Goal: Transaction & Acquisition: Subscribe to service/newsletter

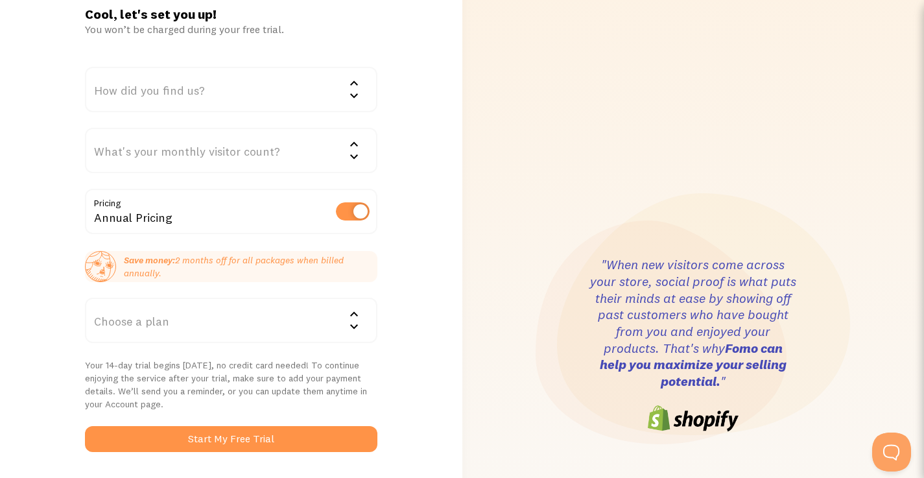
scroll to position [30, 0]
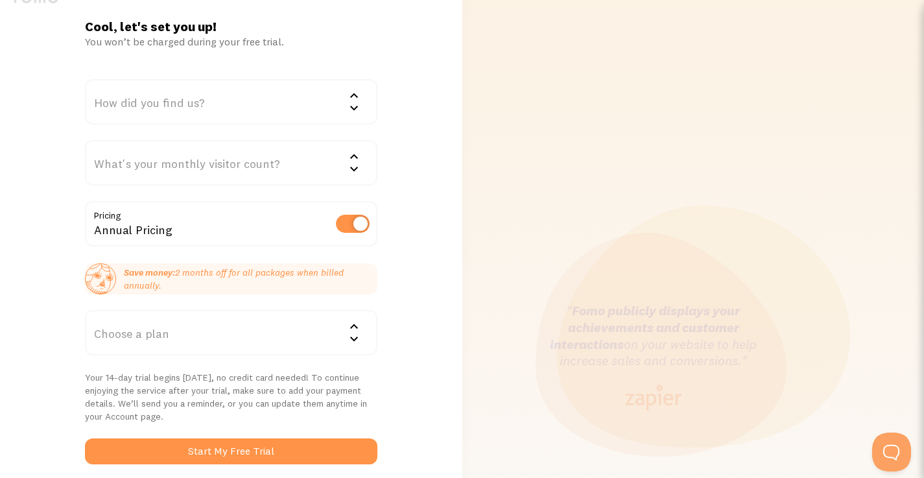
click at [427, 410] on div "Cool, let's set you up! You won’t be charged during your free trial. How did yo…" at bounding box center [231, 357] width 462 height 678
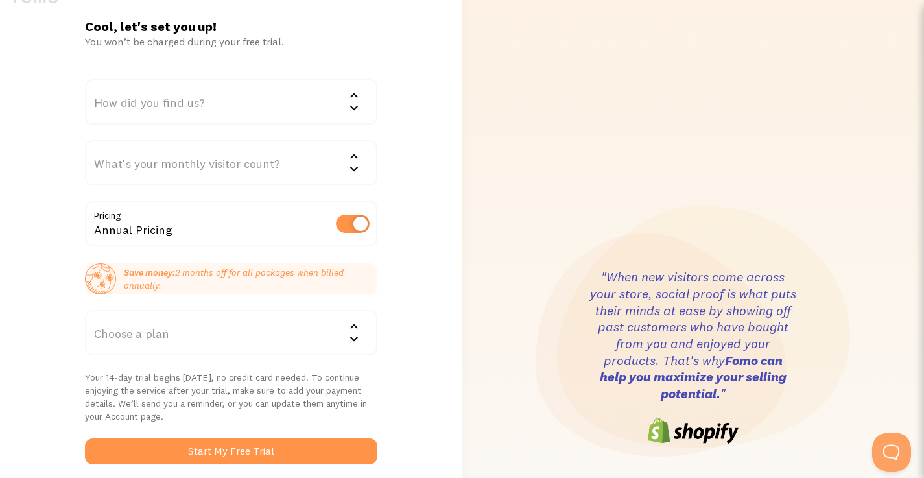
click at [498, 413] on div ""When new visitors come across your store, social proof is what puts their mind…" at bounding box center [693, 357] width 447 height 774
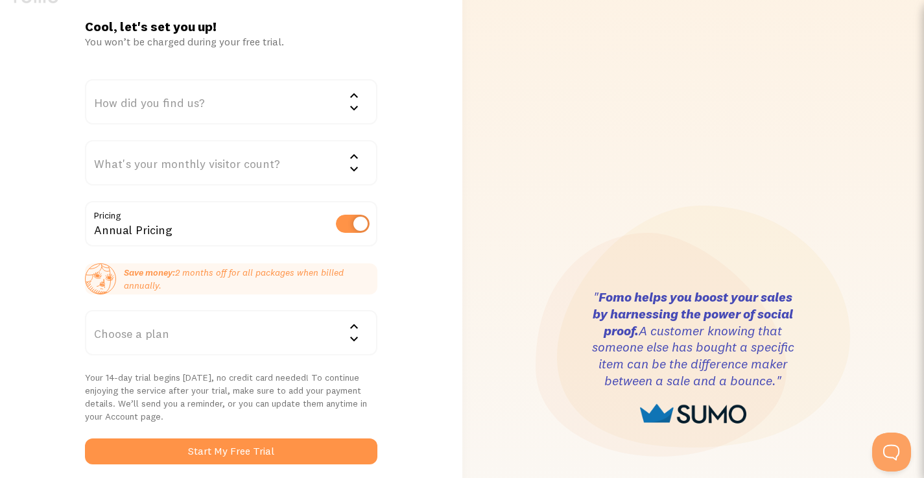
click at [546, 427] on div ""When new visitors come across your store, social proof is what puts their mind…" at bounding box center [648, 357] width 207 height 178
click at [226, 99] on div "How did you find us?" at bounding box center [231, 101] width 292 height 45
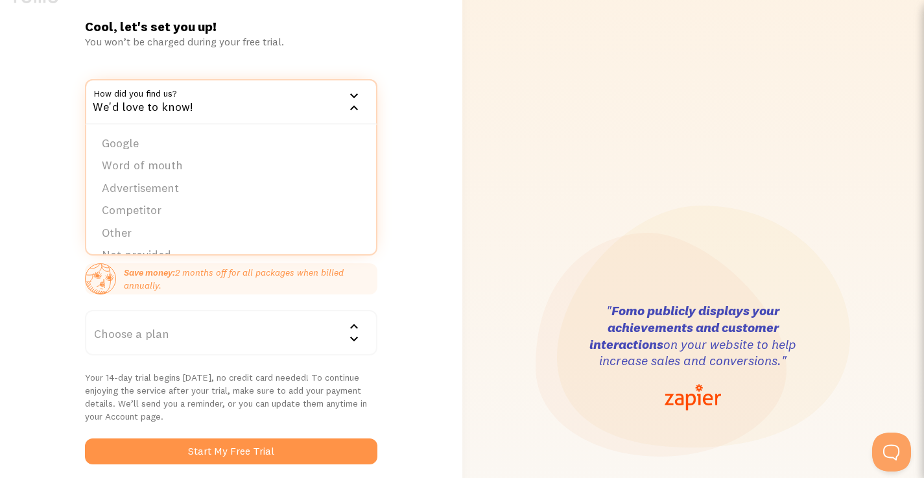
click at [446, 120] on div "Cool, let's set you up! You won’t be charged during your free trial. How did yo…" at bounding box center [231, 357] width 462 height 678
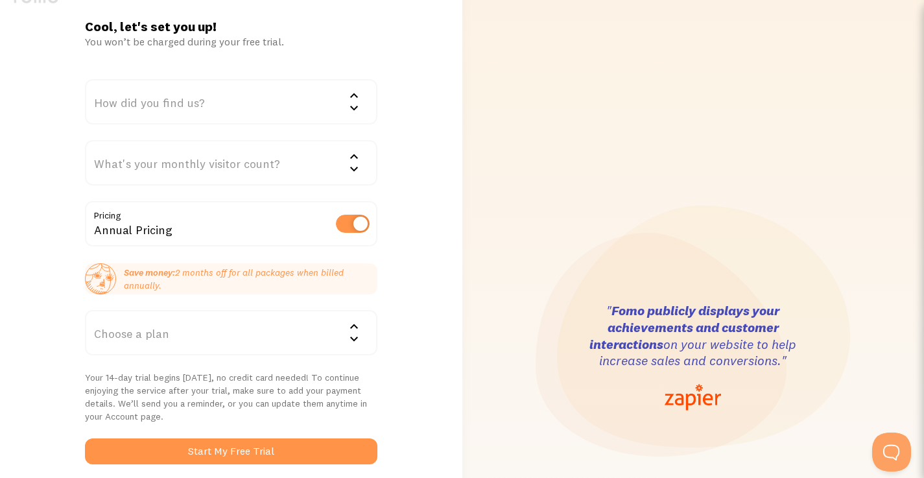
click at [517, 409] on div ""When new visitors come across your store, social proof is what puts their mind…" at bounding box center [693, 357] width 447 height 774
click at [219, 102] on div "How did you find us?" at bounding box center [231, 101] width 292 height 45
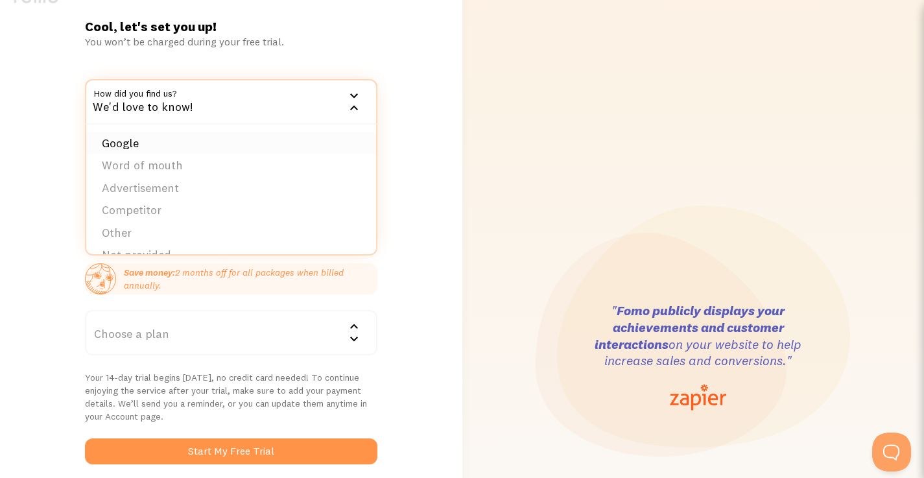
scroll to position [20, 0]
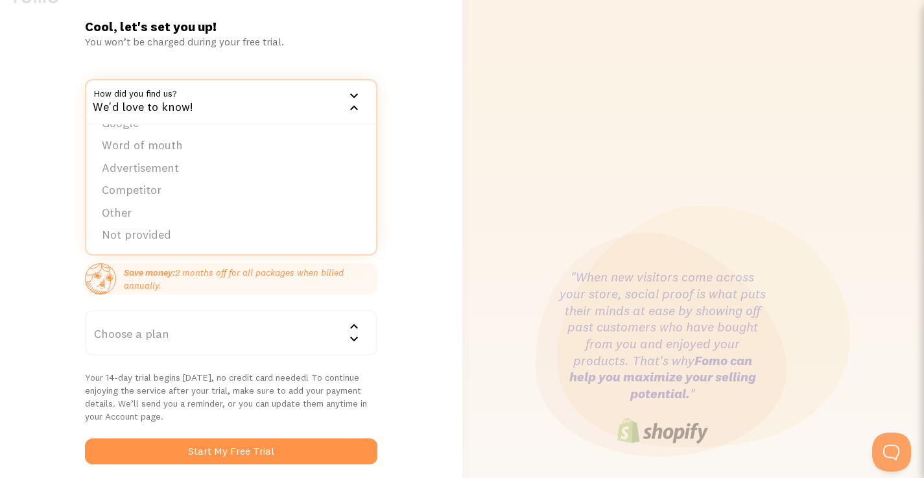
click at [485, 154] on div ""When new visitors come across your store, social proof is what puts their mind…" at bounding box center [693, 357] width 447 height 774
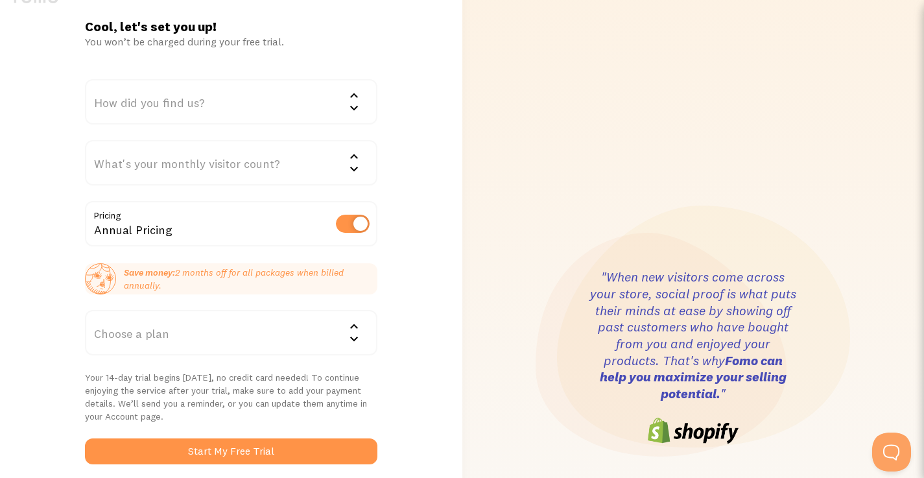
click at [277, 160] on div "What's your monthly visitor count?" at bounding box center [231, 162] width 292 height 45
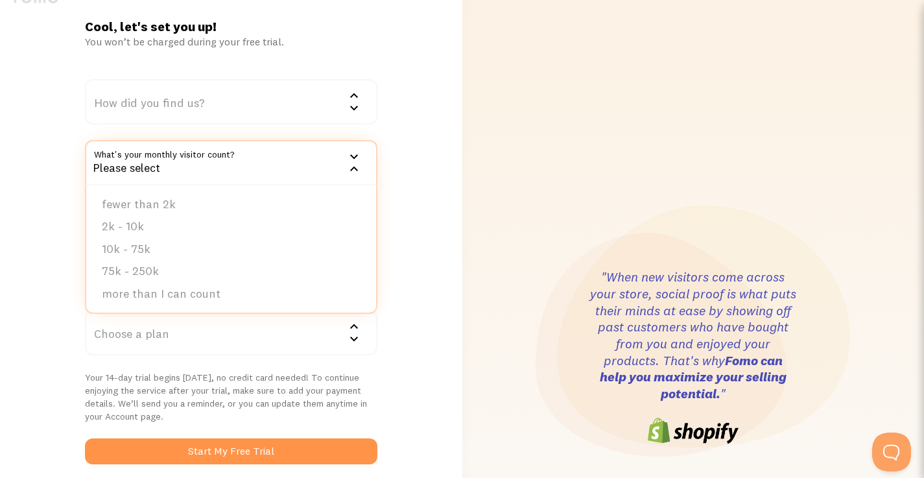
click at [431, 147] on div "Cool, let's set you up! You won’t be charged during your free trial. How did yo…" at bounding box center [231, 357] width 462 height 678
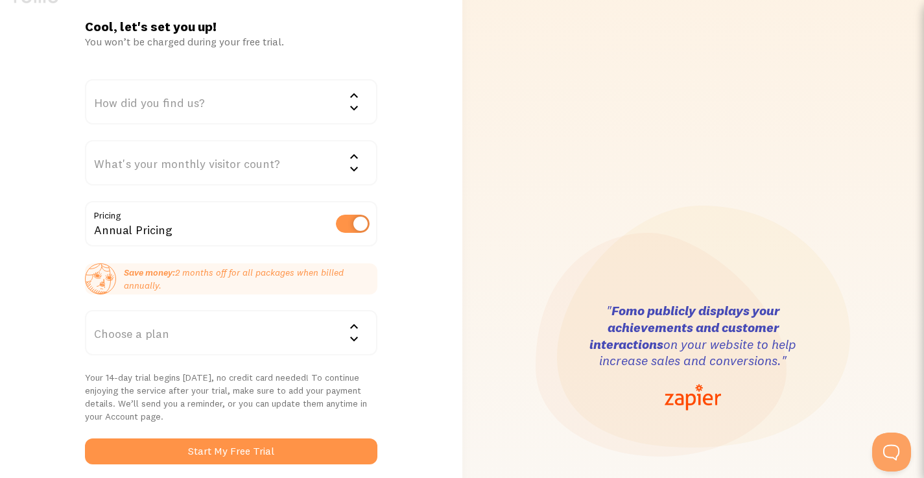
click at [547, 403] on div "" Fomo helps you boost your sales by harnessing the power of social proof. A cu…" at bounding box center [648, 356] width 207 height 137
click at [614, 413] on div "" Fomo publicly displays your achievements and customer interactions on your we…" at bounding box center [697, 357] width 207 height 111
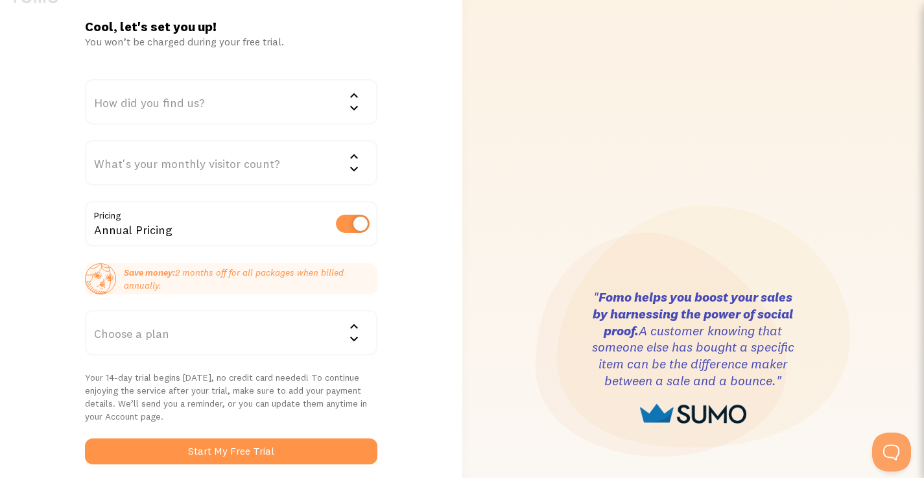
click at [492, 427] on div ""When new visitors come across your store, social proof is what puts their mind…" at bounding box center [693, 357] width 447 height 774
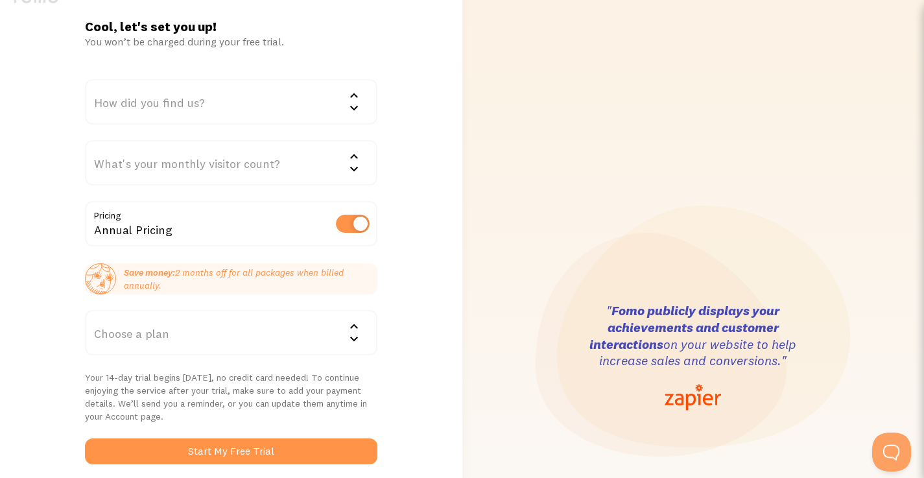
click at [546, 423] on div "" Fomo helps you boost your sales by harnessing the power of social proof. A cu…" at bounding box center [648, 356] width 207 height 137
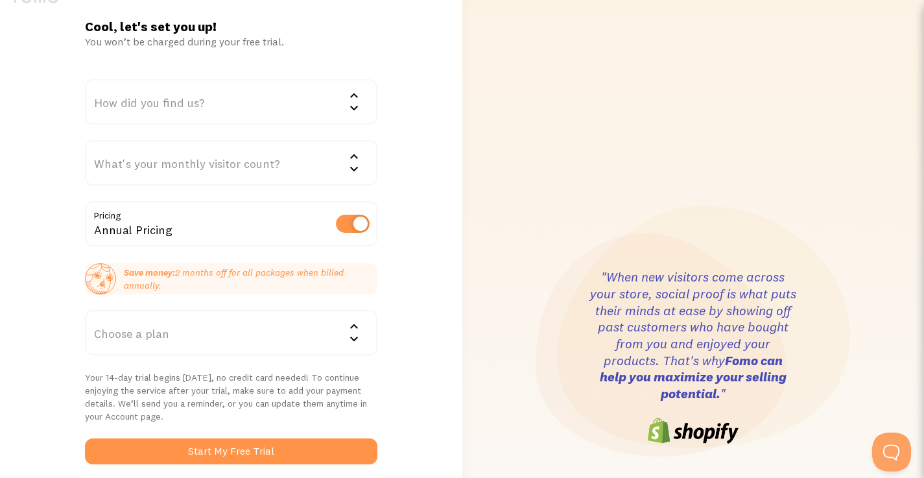
click at [570, 421] on div "" Fomo helps you boost your sales by harnessing the power of social proof. A cu…" at bounding box center [648, 356] width 207 height 137
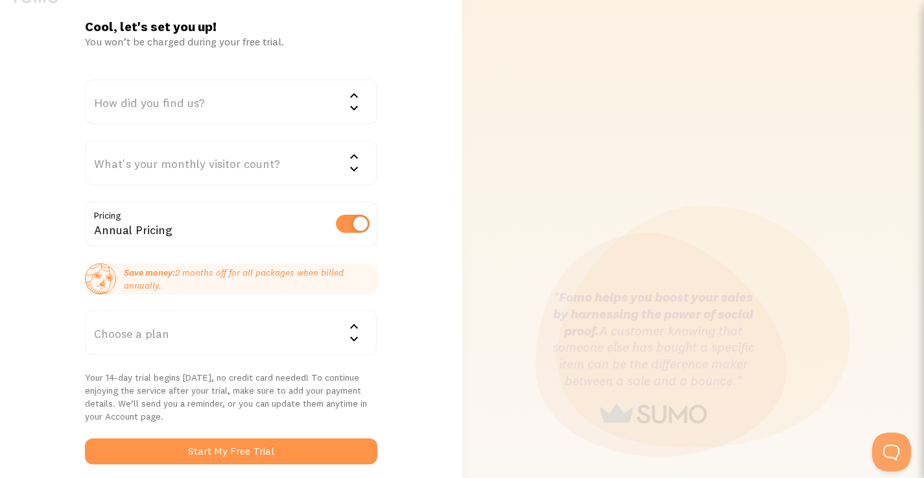
click at [505, 416] on div ""When new visitors come across your store, social proof is what puts their mind…" at bounding box center [693, 357] width 447 height 774
click at [495, 436] on div ""When new visitors come across your store, social proof is what puts their mind…" at bounding box center [693, 357] width 447 height 774
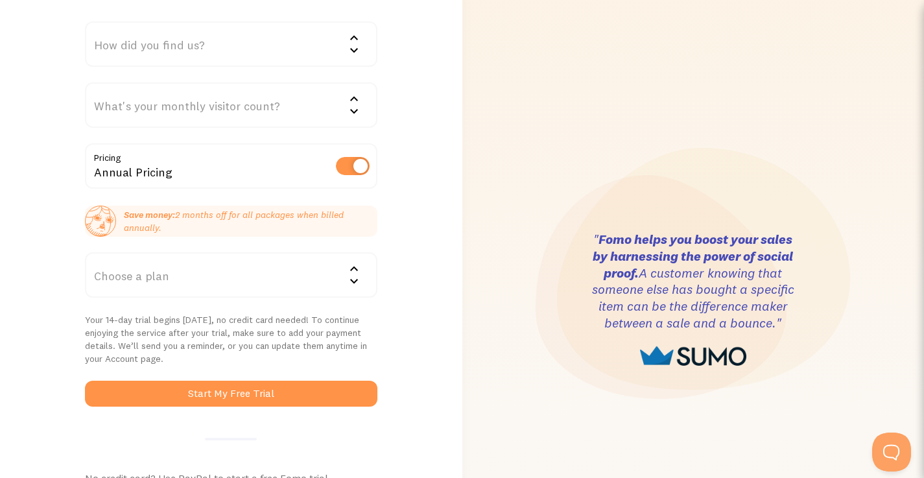
scroll to position [88, 0]
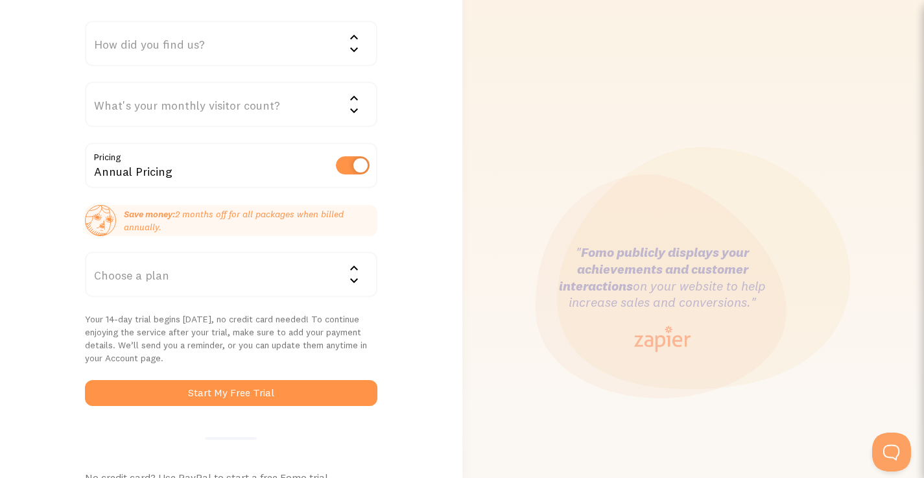
click at [296, 277] on div "Choose a plan" at bounding box center [231, 274] width 292 height 45
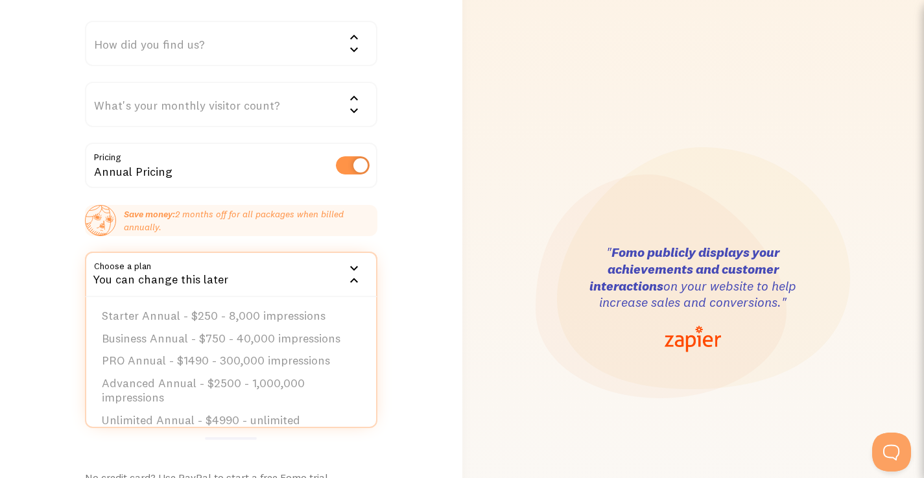
click at [296, 277] on div "You can change this later" at bounding box center [231, 274] width 292 height 45
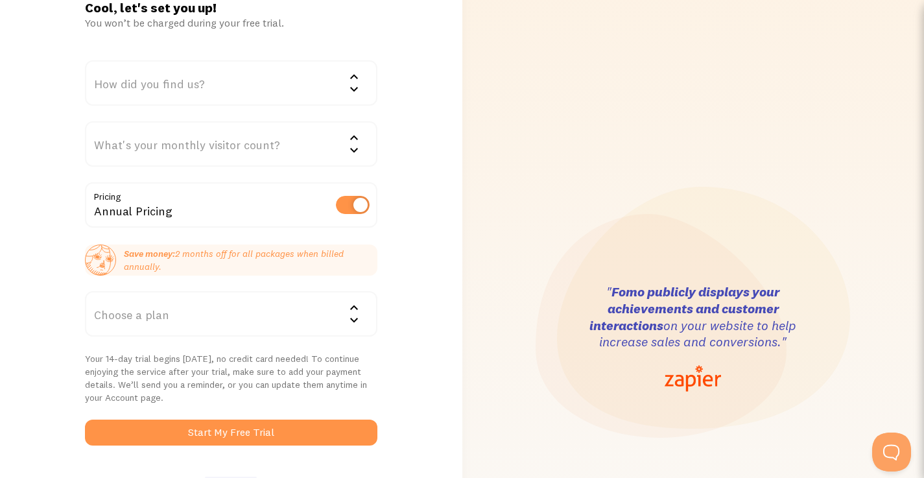
scroll to position [0, 0]
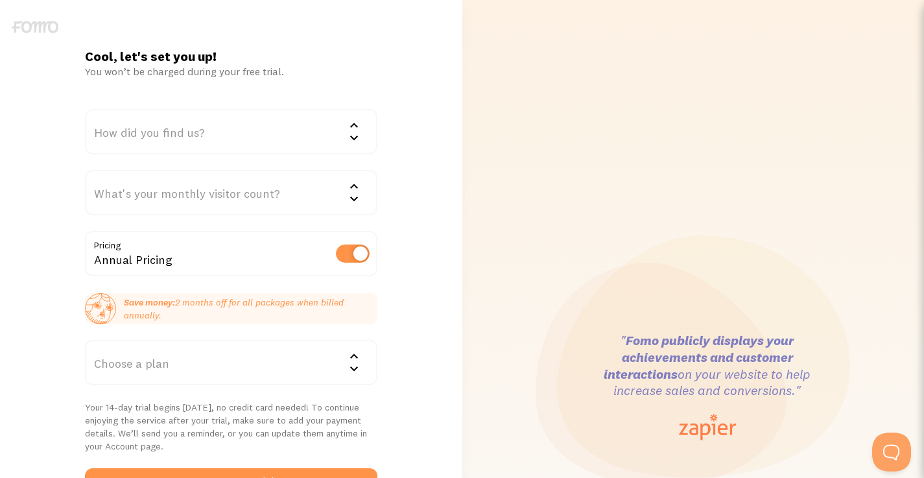
click at [355, 250] on label at bounding box center [353, 253] width 34 height 18
click at [355, 250] on input "checkbox" at bounding box center [353, 253] width 34 height 18
checkbox input "false"
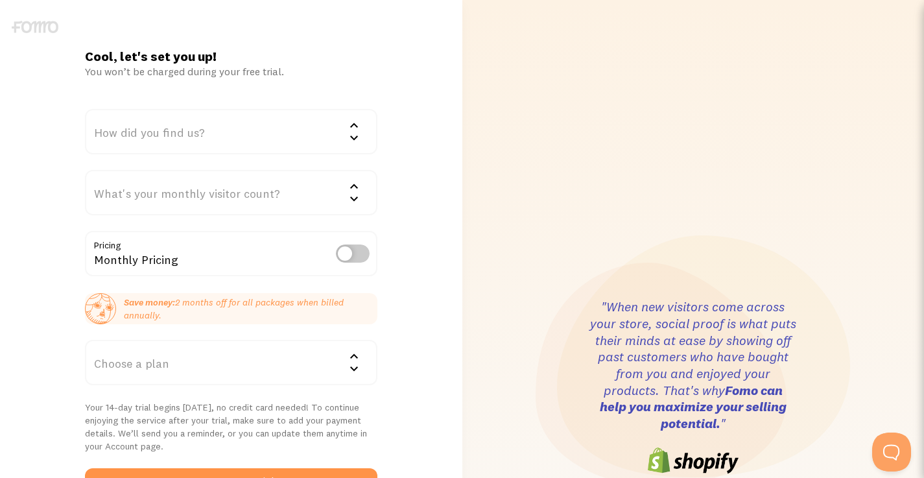
scroll to position [296, 0]
